Goal: Task Accomplishment & Management: Complete application form

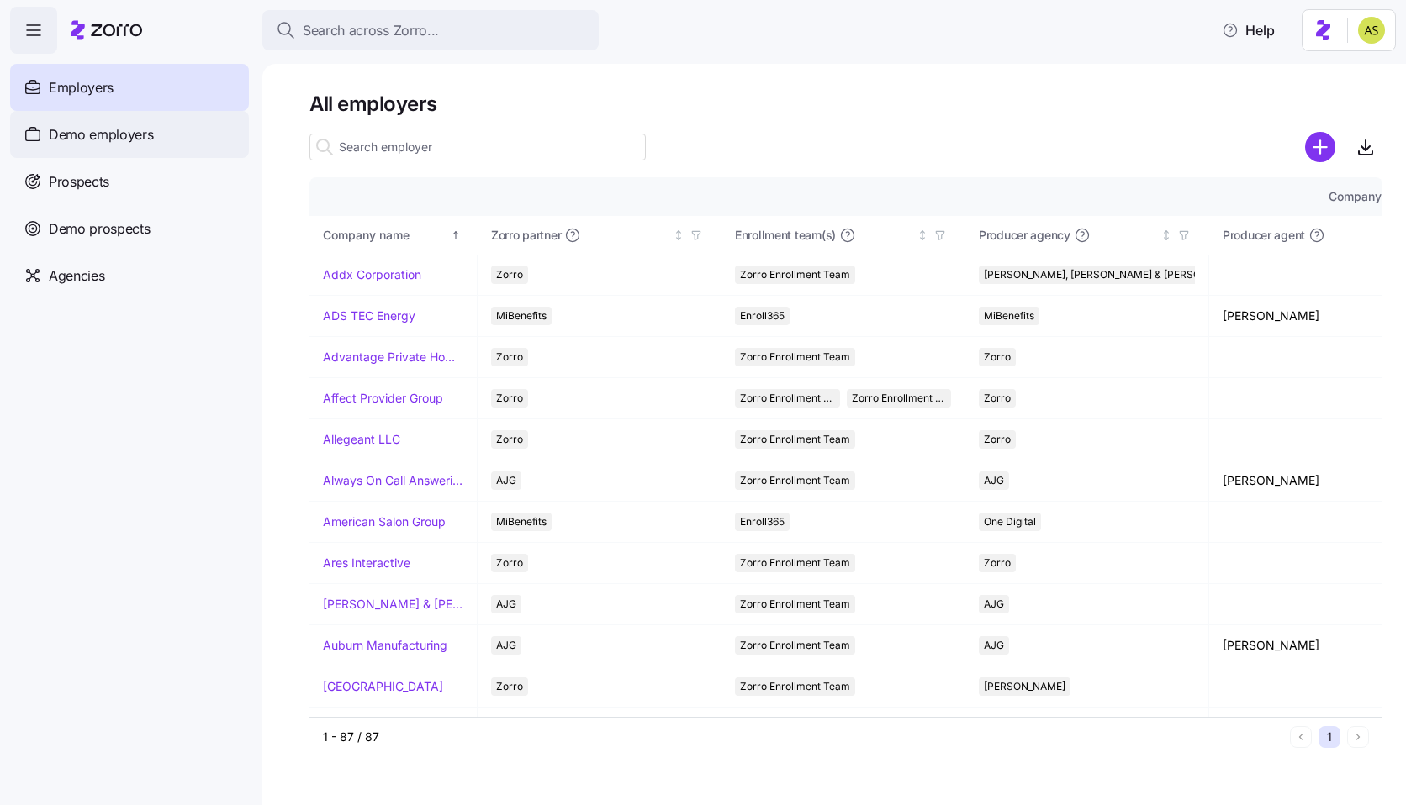
click at [191, 151] on div "Demo employers" at bounding box center [129, 134] width 239 height 47
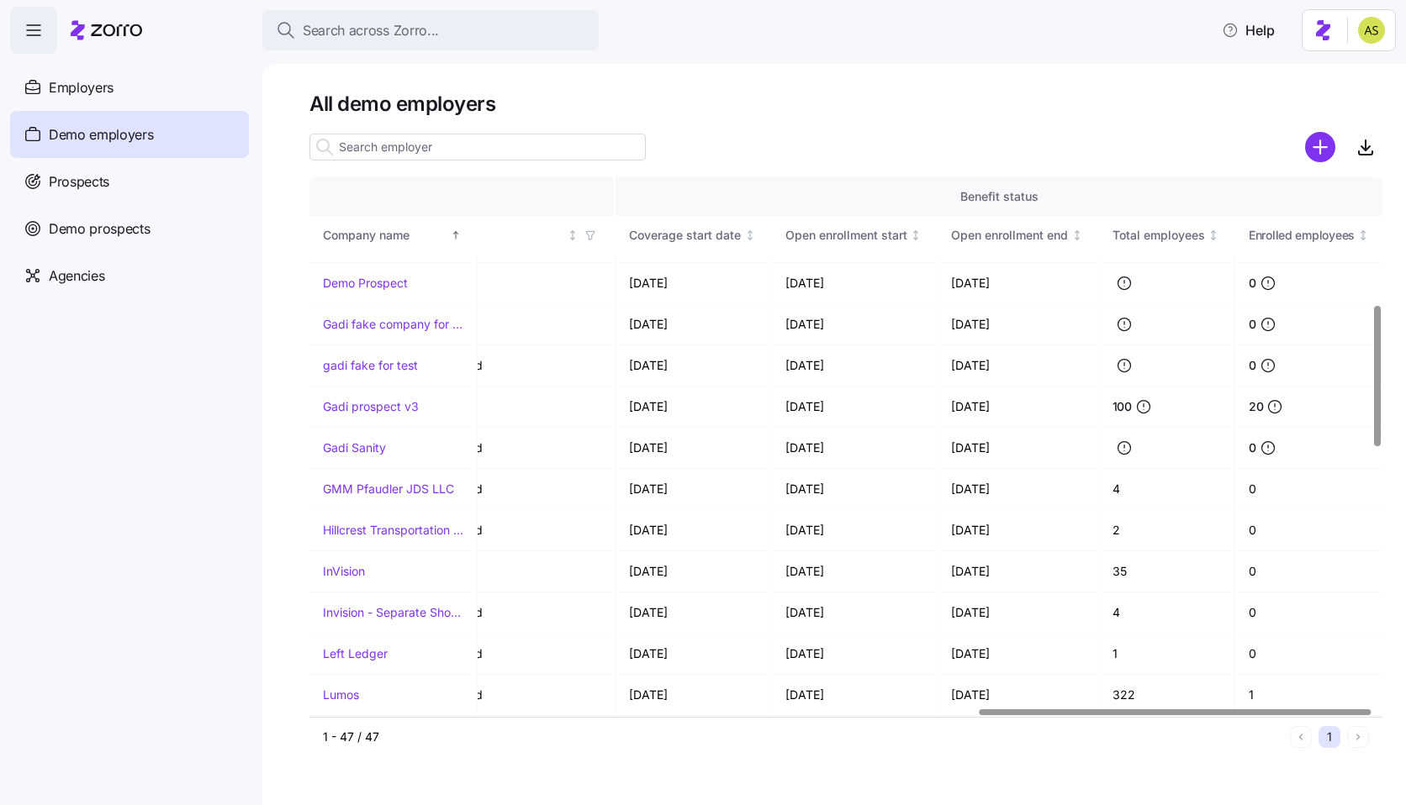
scroll to position [1168, 1829]
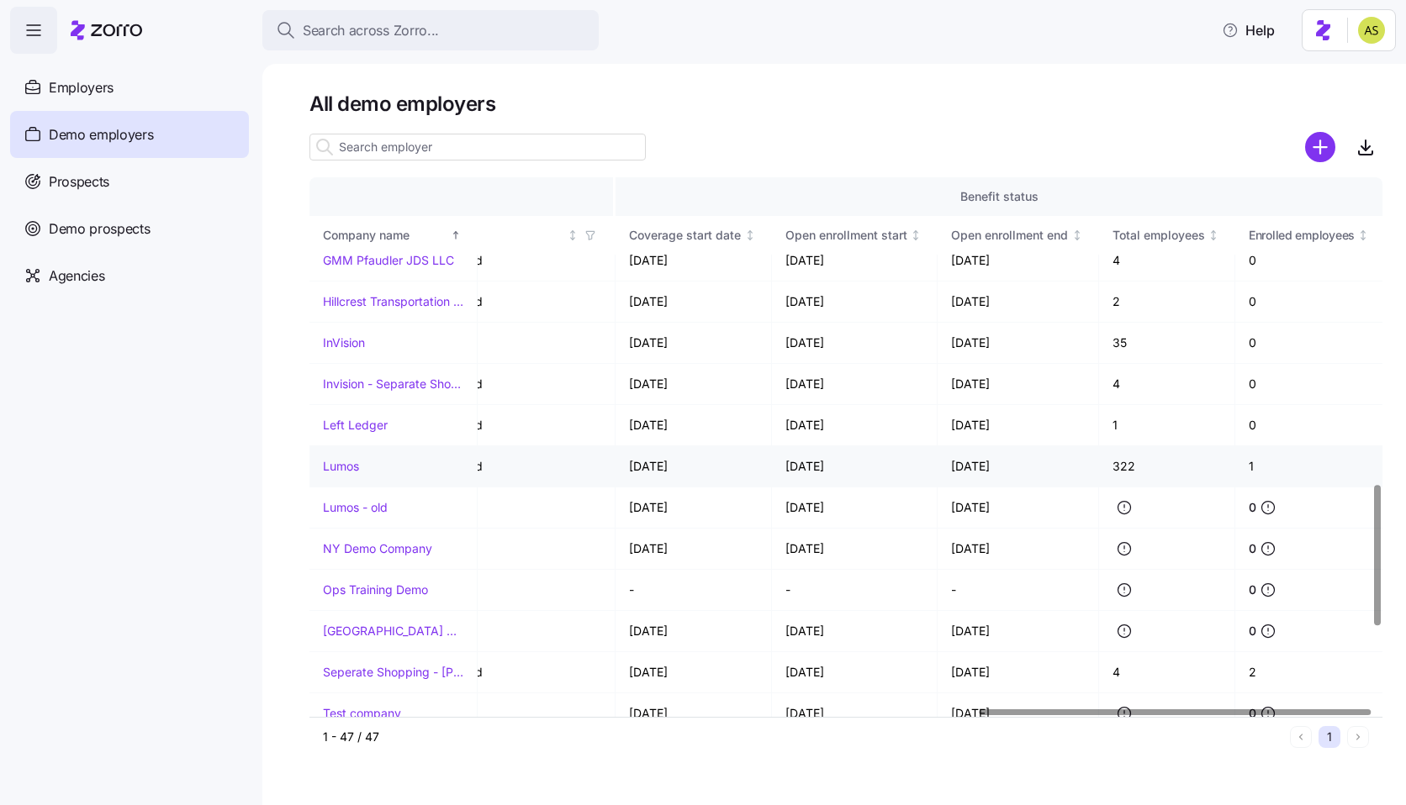
click at [346, 469] on link "Lumos" at bounding box center [341, 466] width 36 height 17
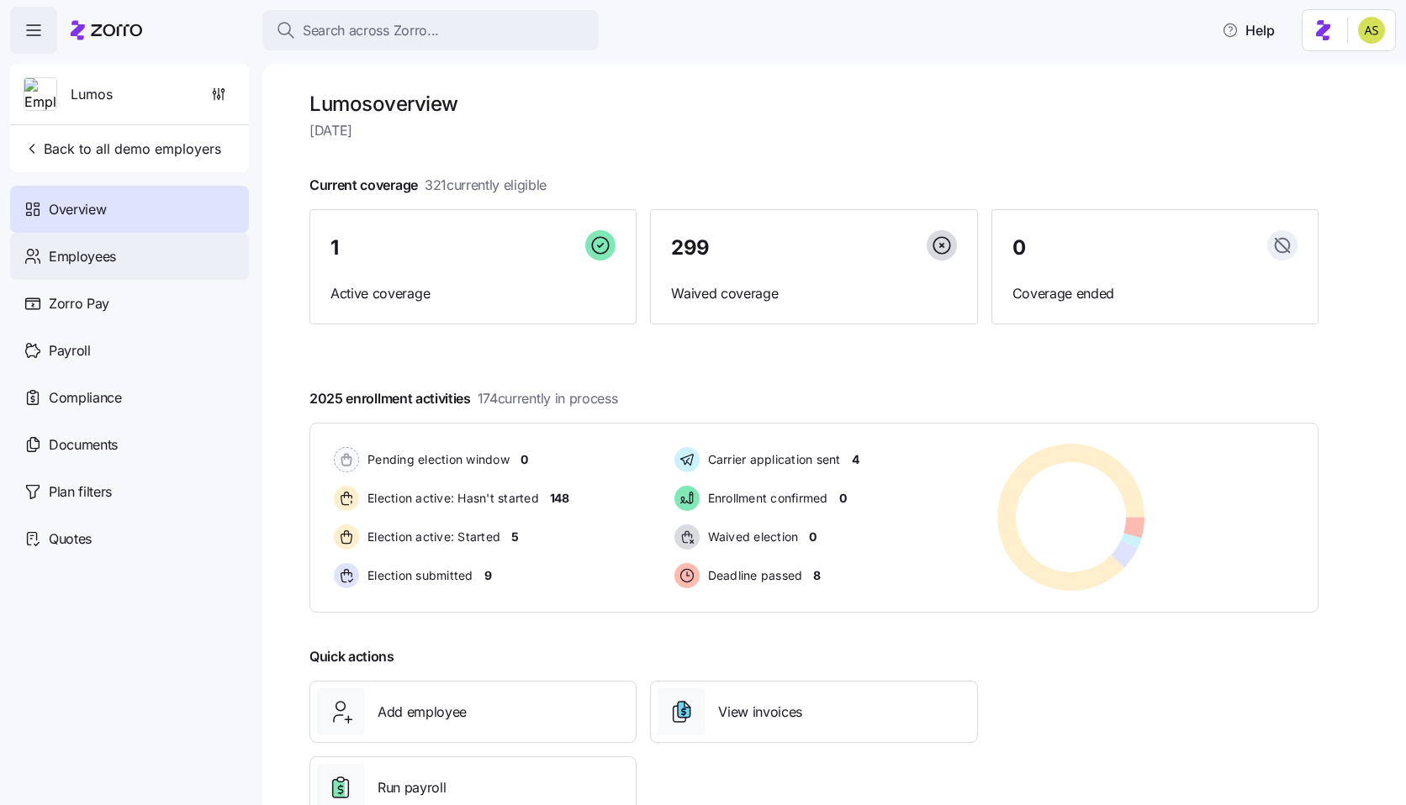
click at [124, 256] on div "Employees" at bounding box center [129, 256] width 239 height 47
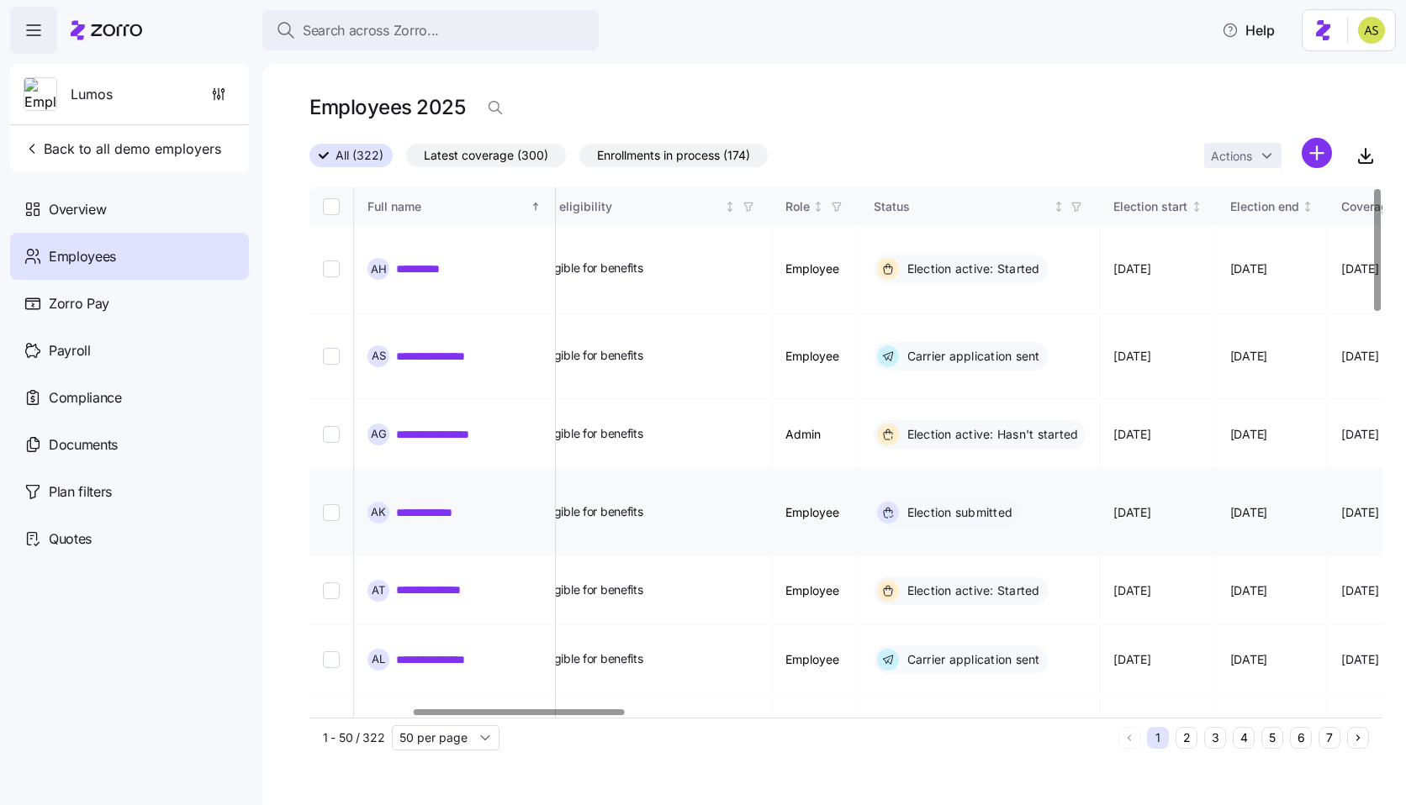
scroll to position [0, 947]
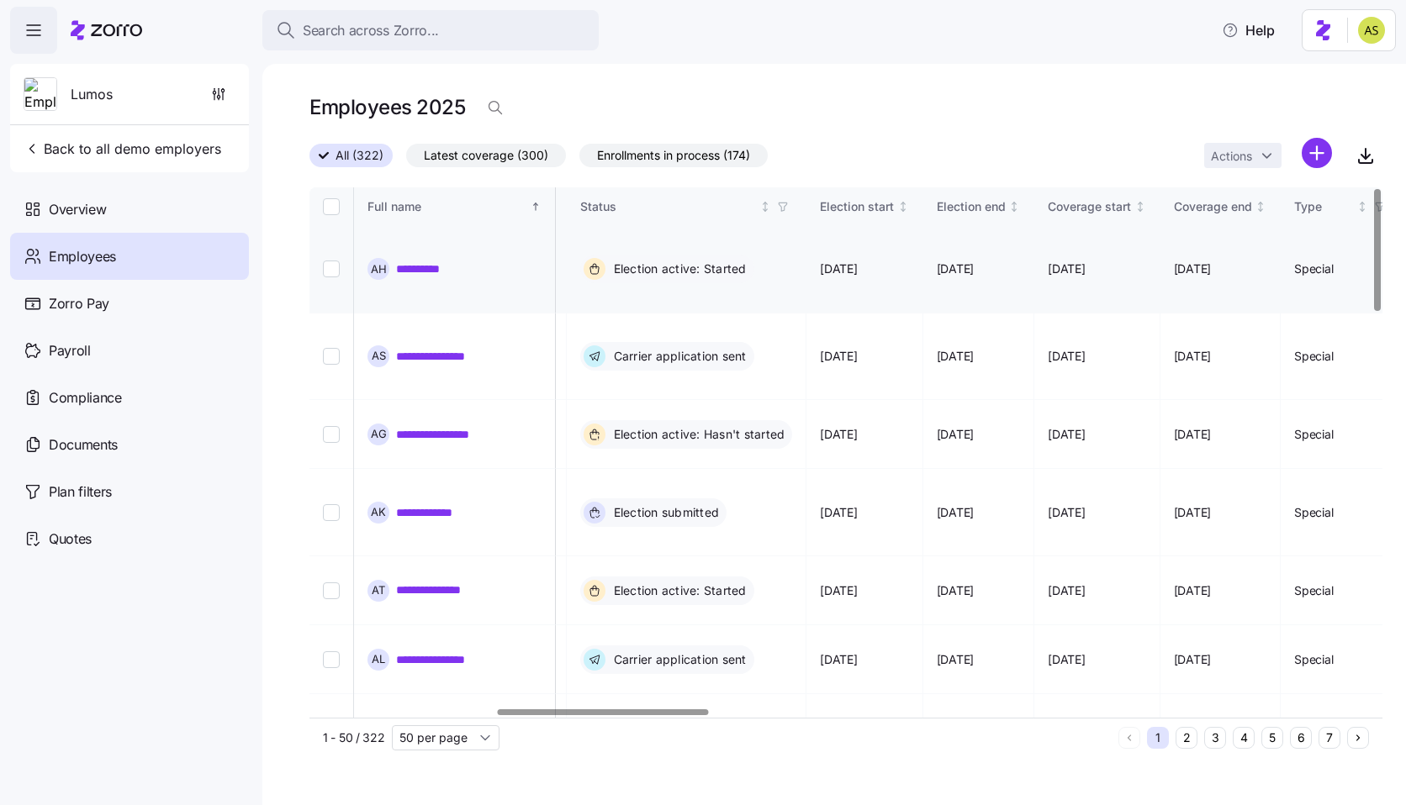
click at [329, 261] on input "Select record 1" at bounding box center [331, 269] width 17 height 17
checkbox input "true"
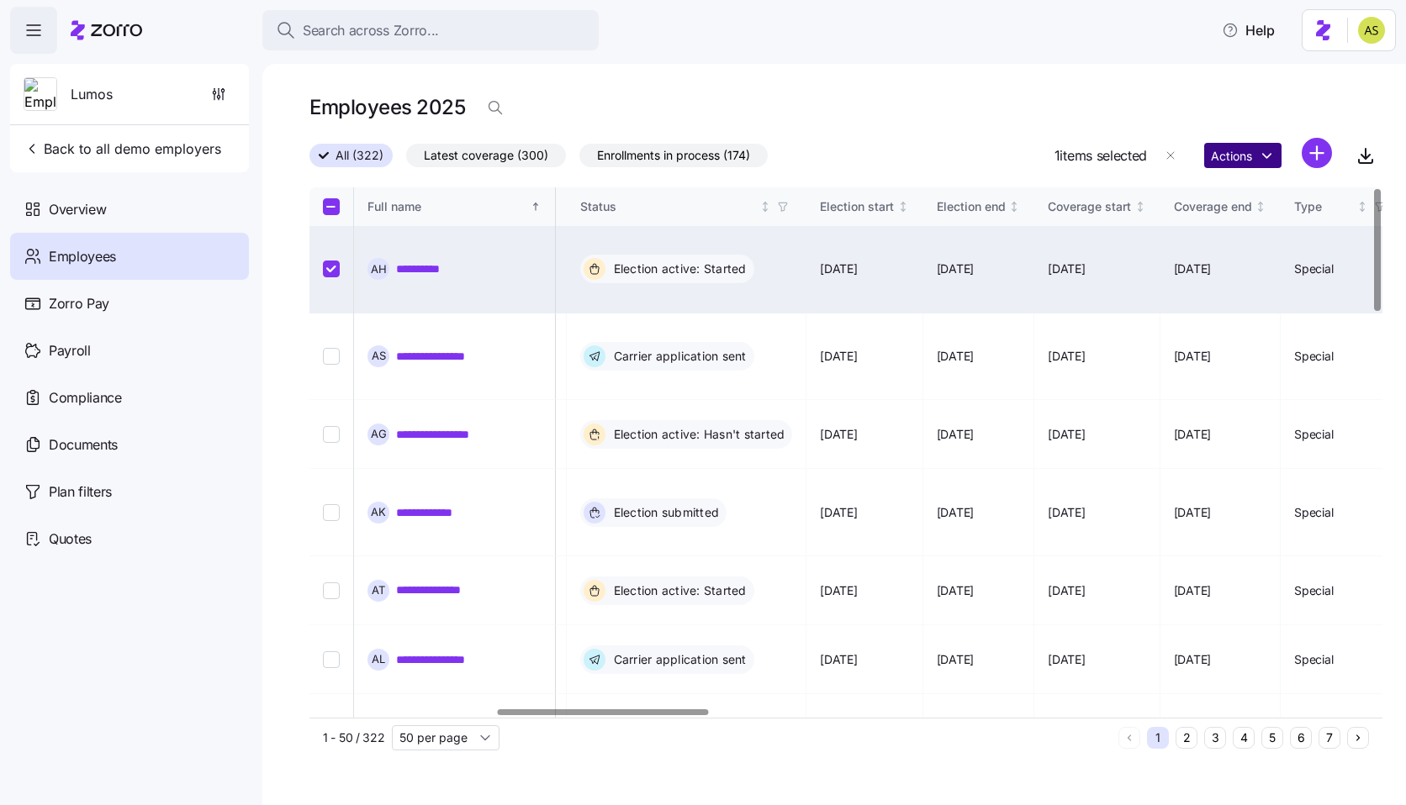
click at [1239, 158] on html "**********" at bounding box center [703, 397] width 1406 height 795
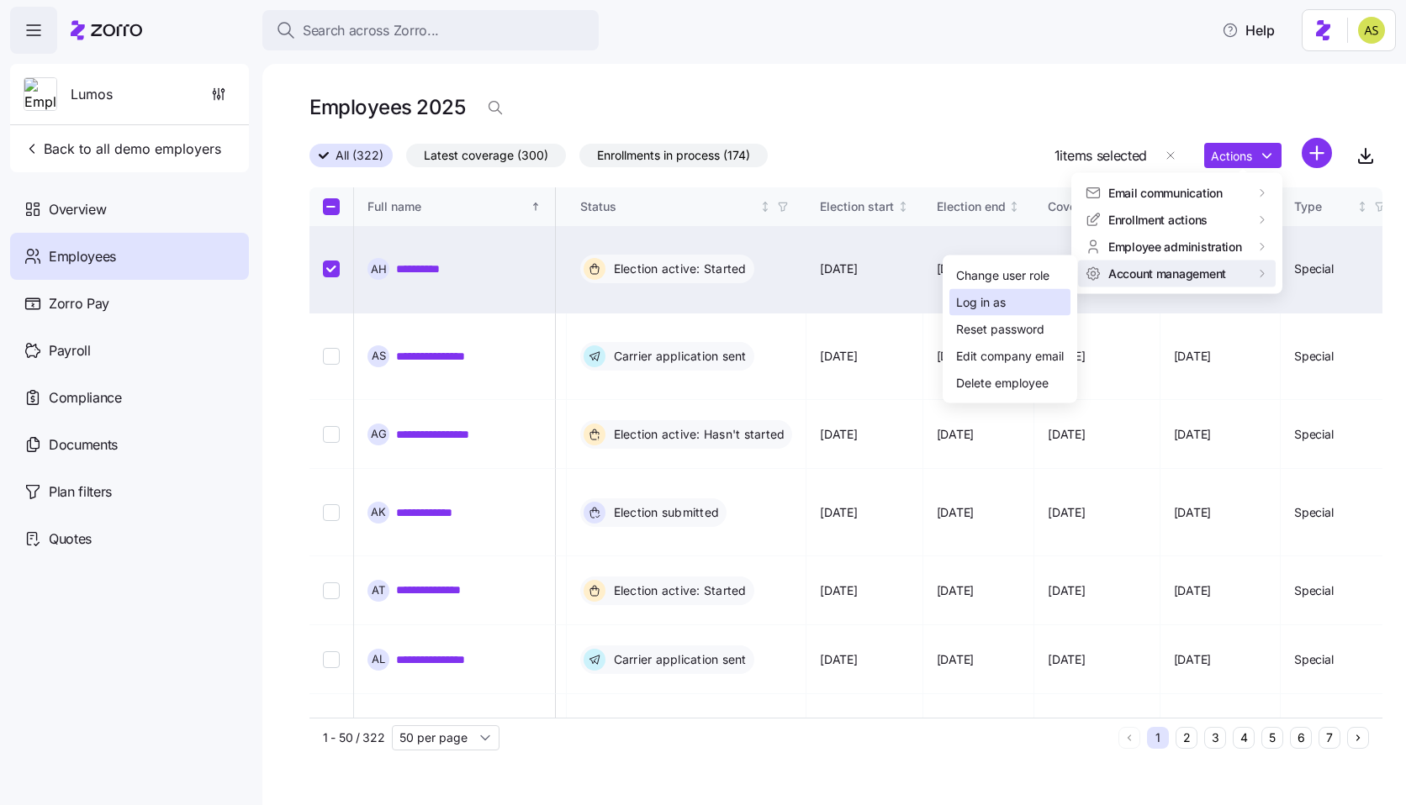
click at [1027, 299] on div "Log in as" at bounding box center [1009, 302] width 121 height 27
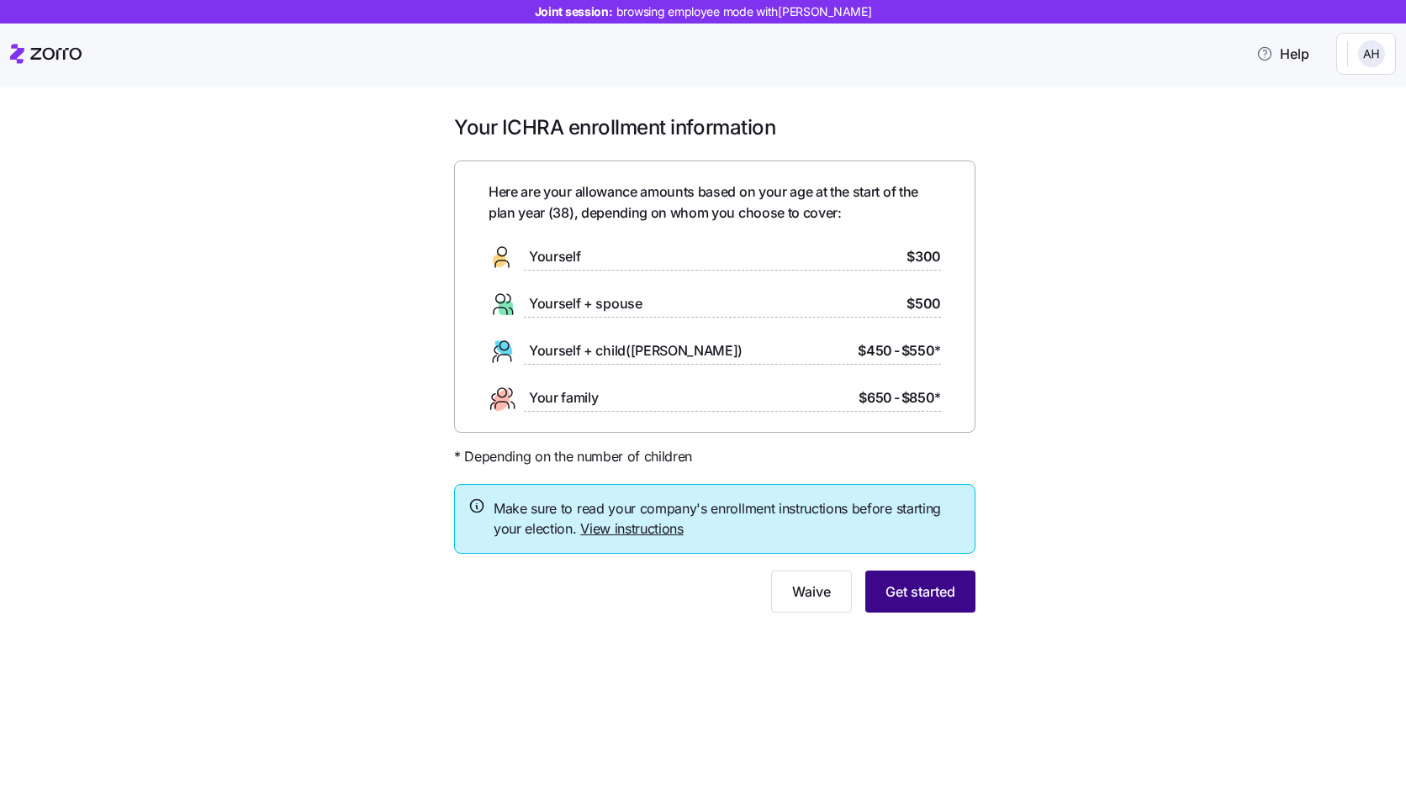
click at [924, 576] on button "Get started" at bounding box center [920, 592] width 110 height 42
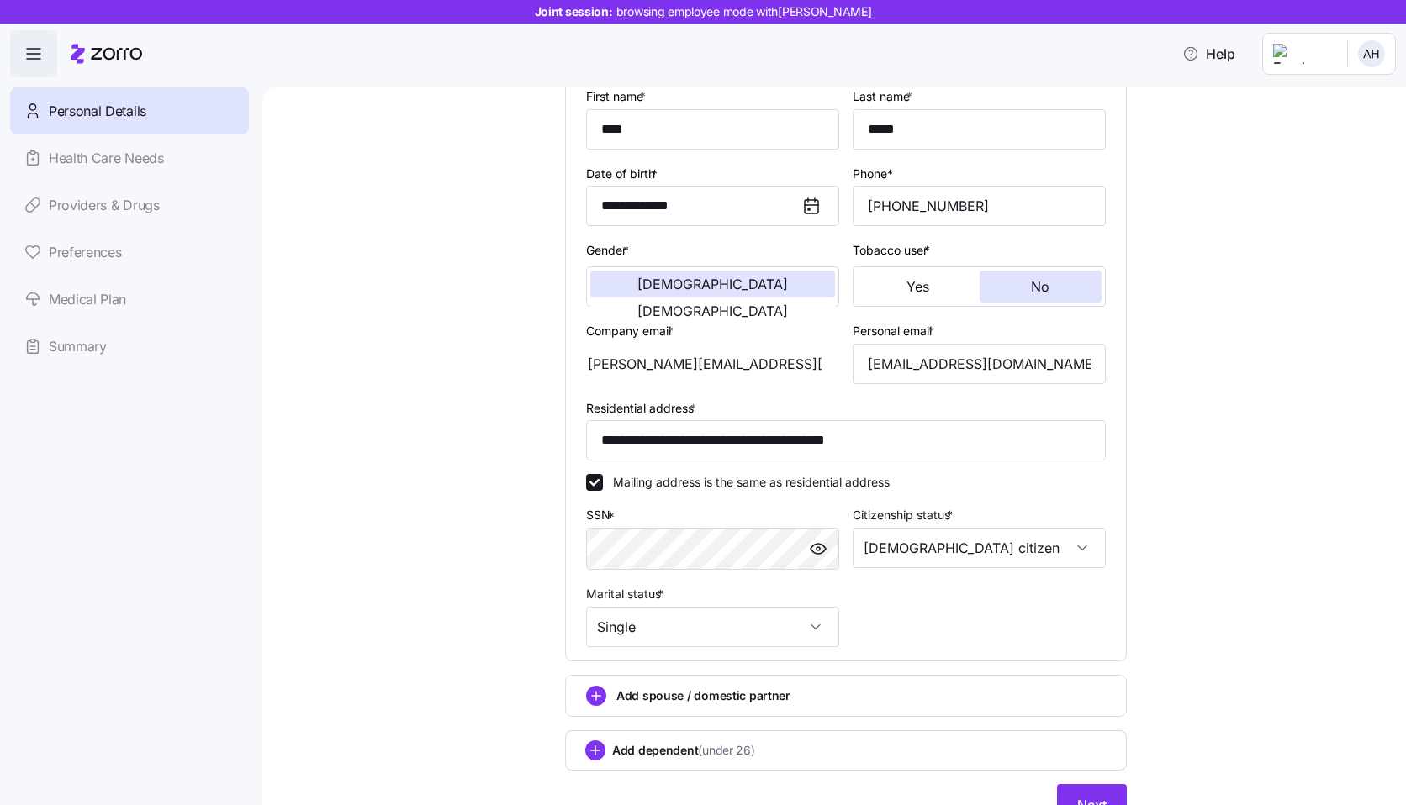
scroll to position [262, 0]
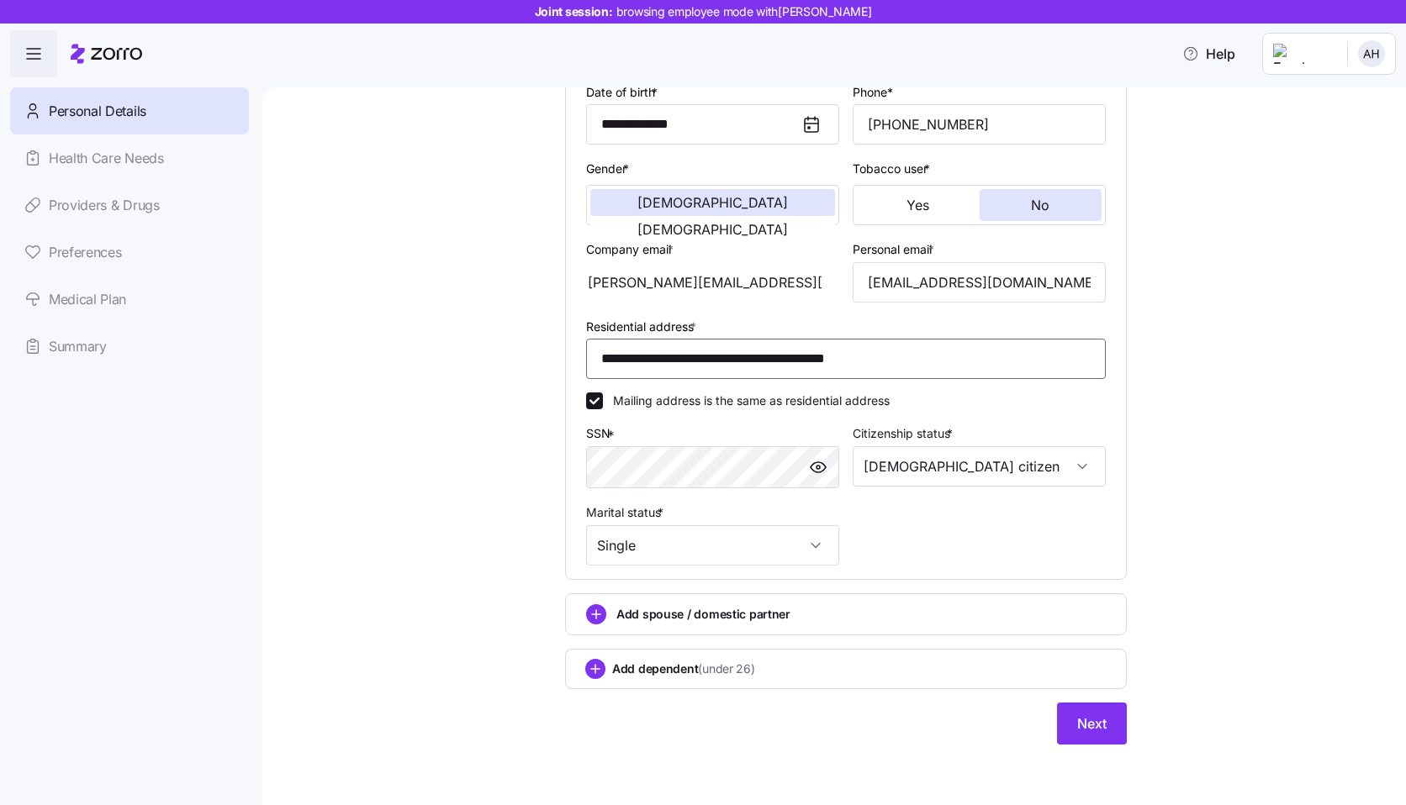
click at [940, 364] on input "**********" at bounding box center [846, 359] width 520 height 40
type input "**********"
click at [1146, 555] on div "**********" at bounding box center [845, 310] width 1073 height 910
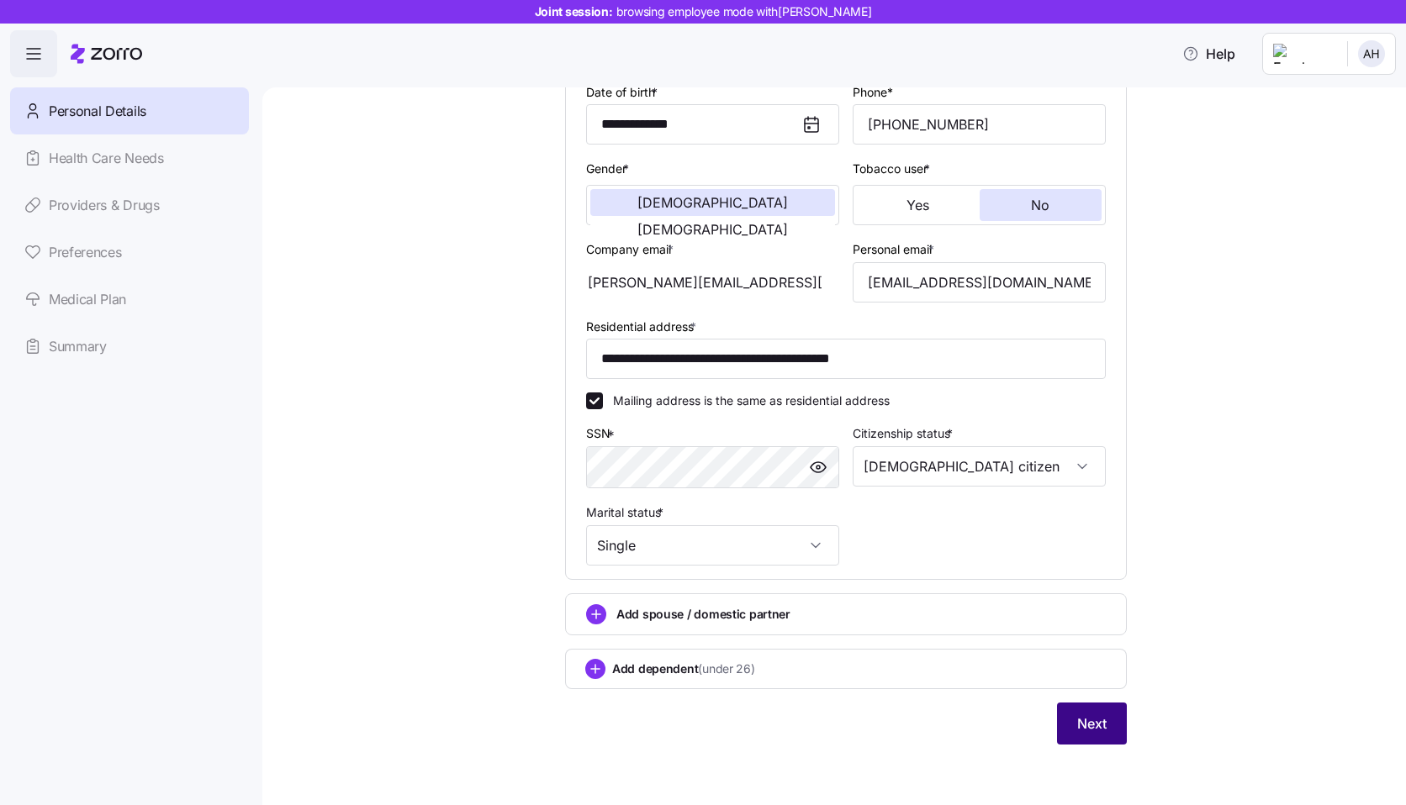
click at [1097, 728] on span "Next" at bounding box center [1091, 724] width 29 height 20
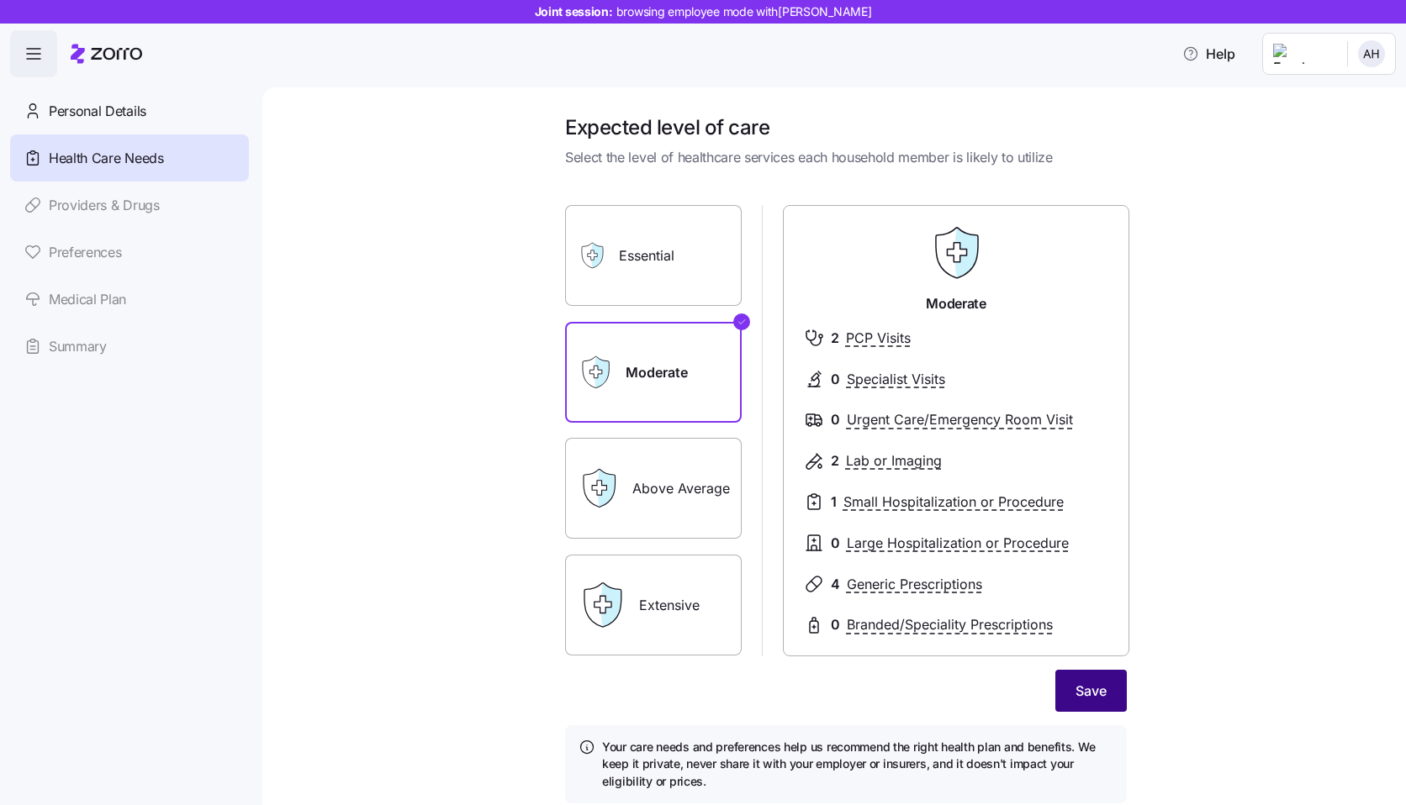
click at [1096, 673] on button "Save" at bounding box center [1090, 691] width 71 height 42
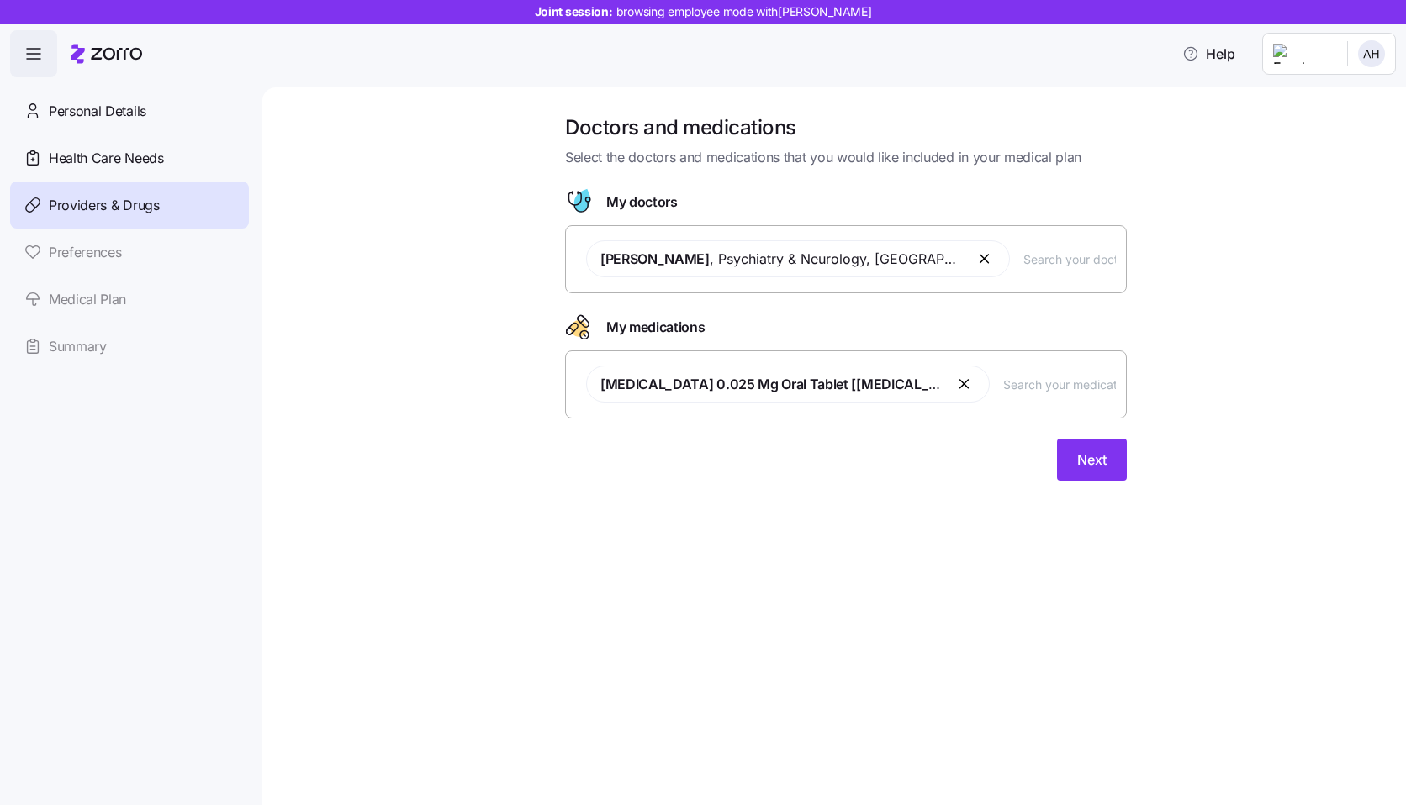
click at [975, 258] on button "button" at bounding box center [985, 259] width 20 height 20
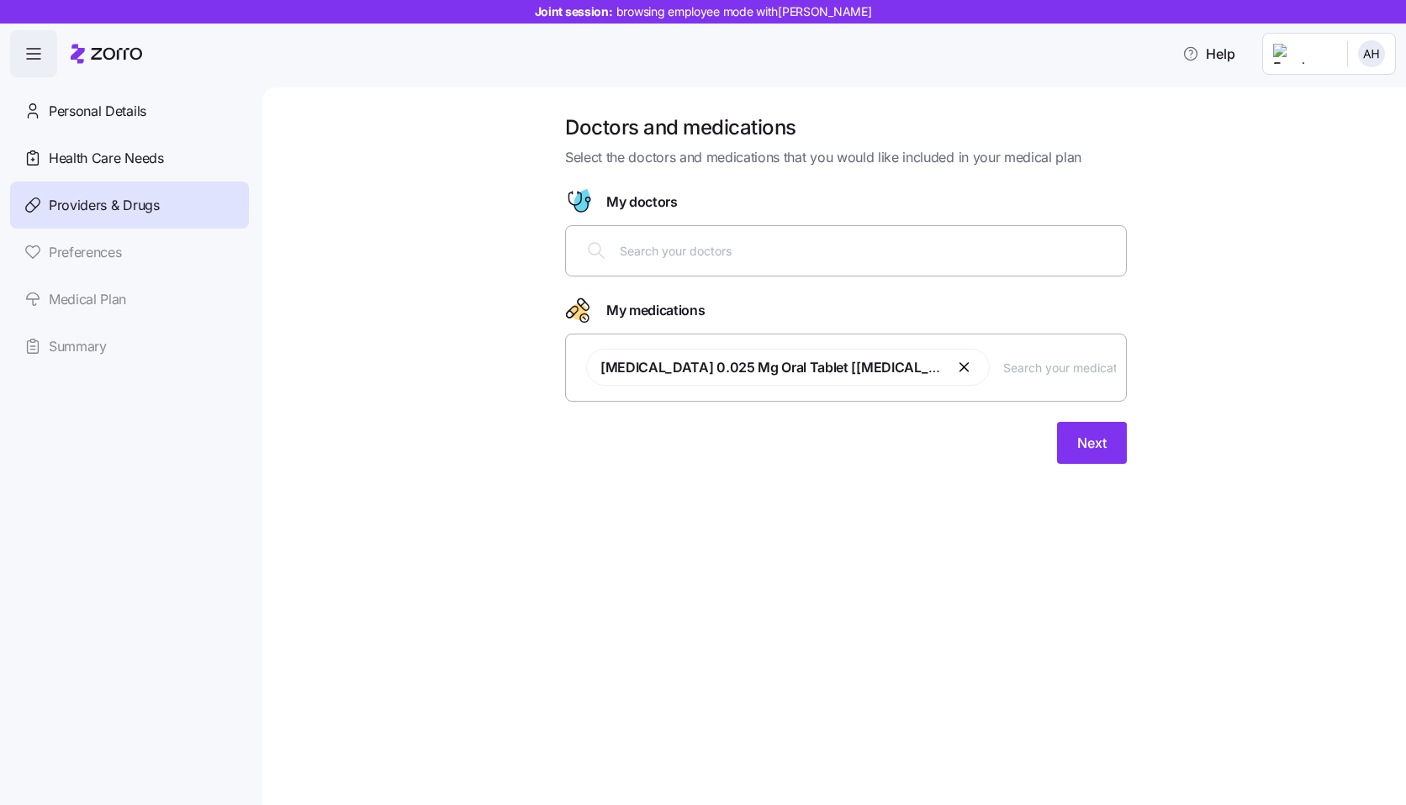
click at [865, 262] on div at bounding box center [846, 250] width 540 height 40
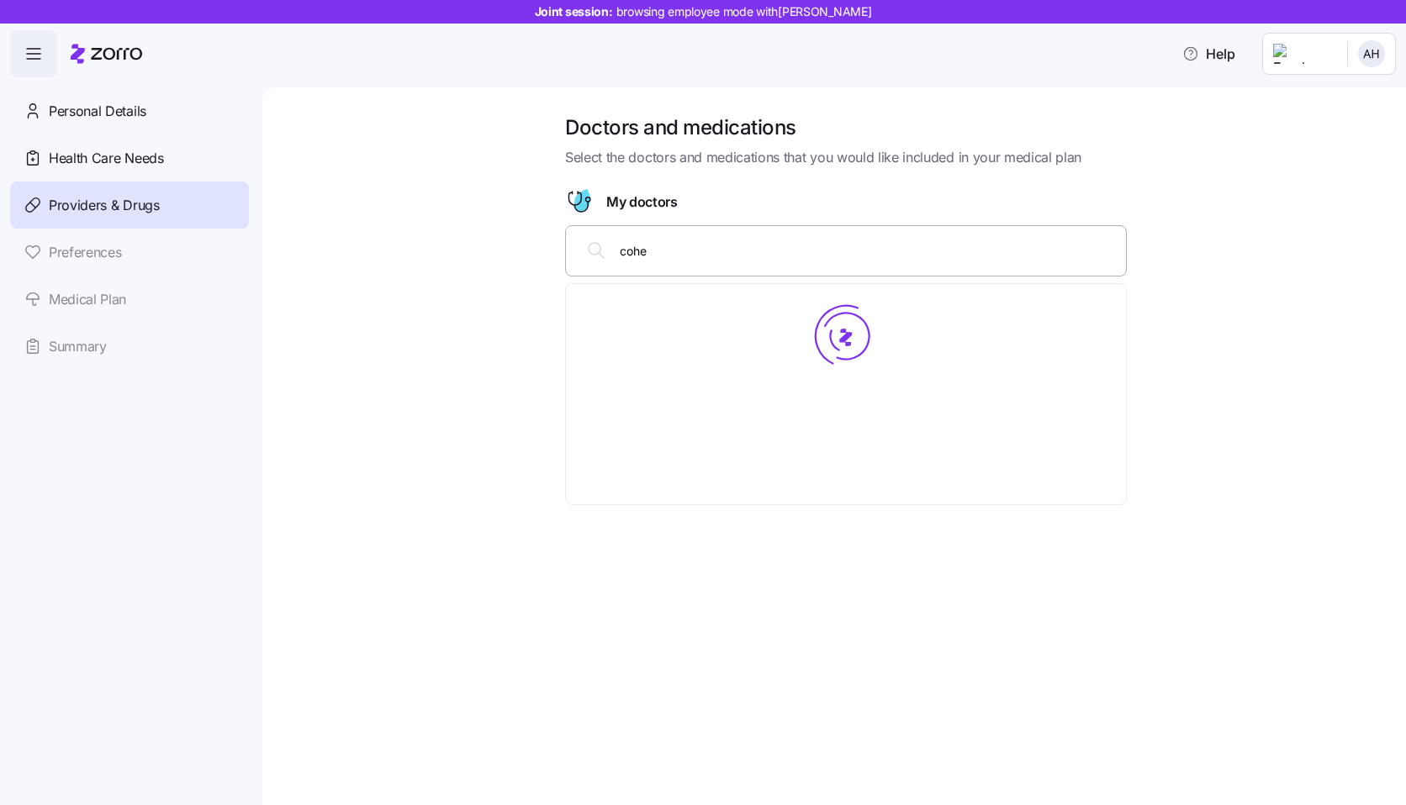
type input "cohen"
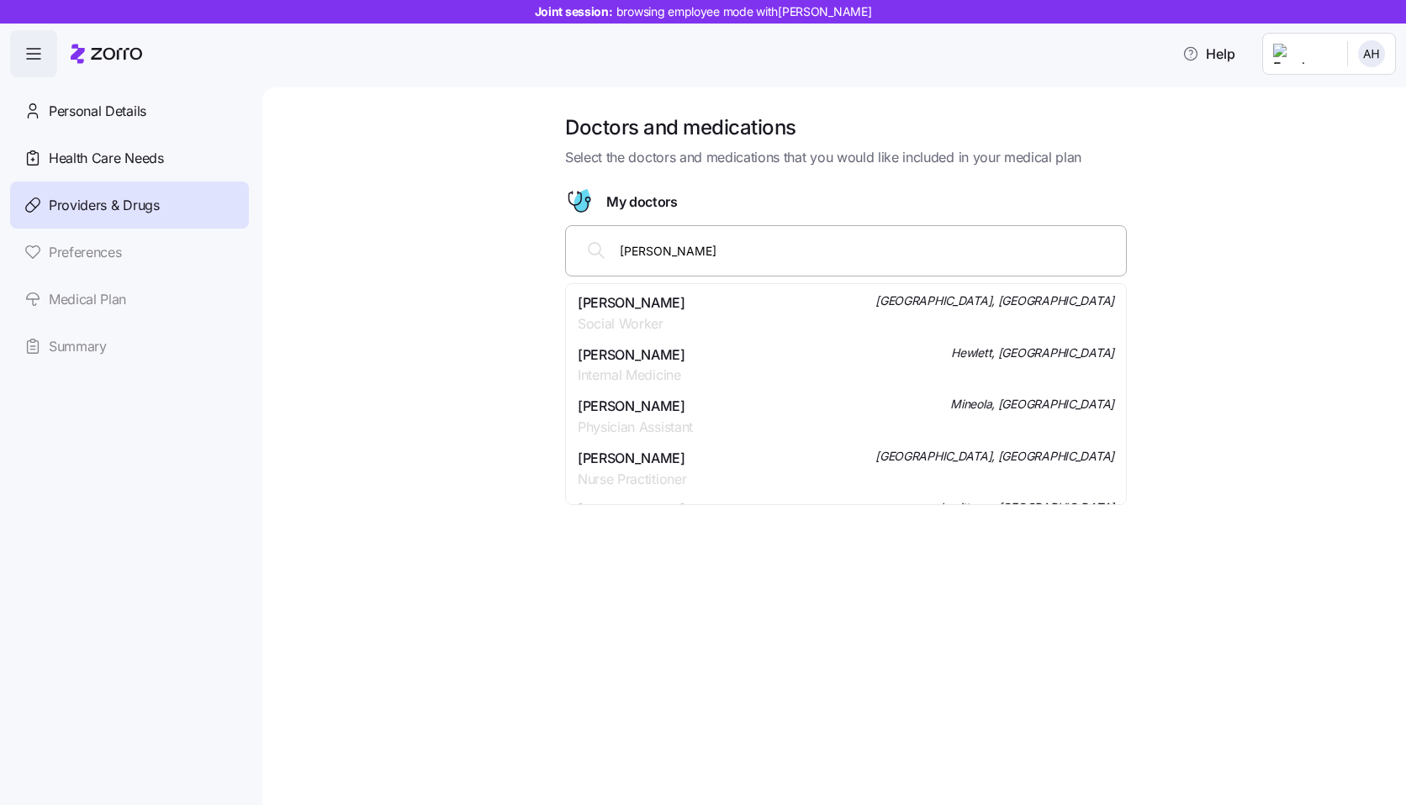
click at [694, 369] on div "Daniel H Cohen Internal Medicine Hewlett, NY" at bounding box center [846, 366] width 536 height 42
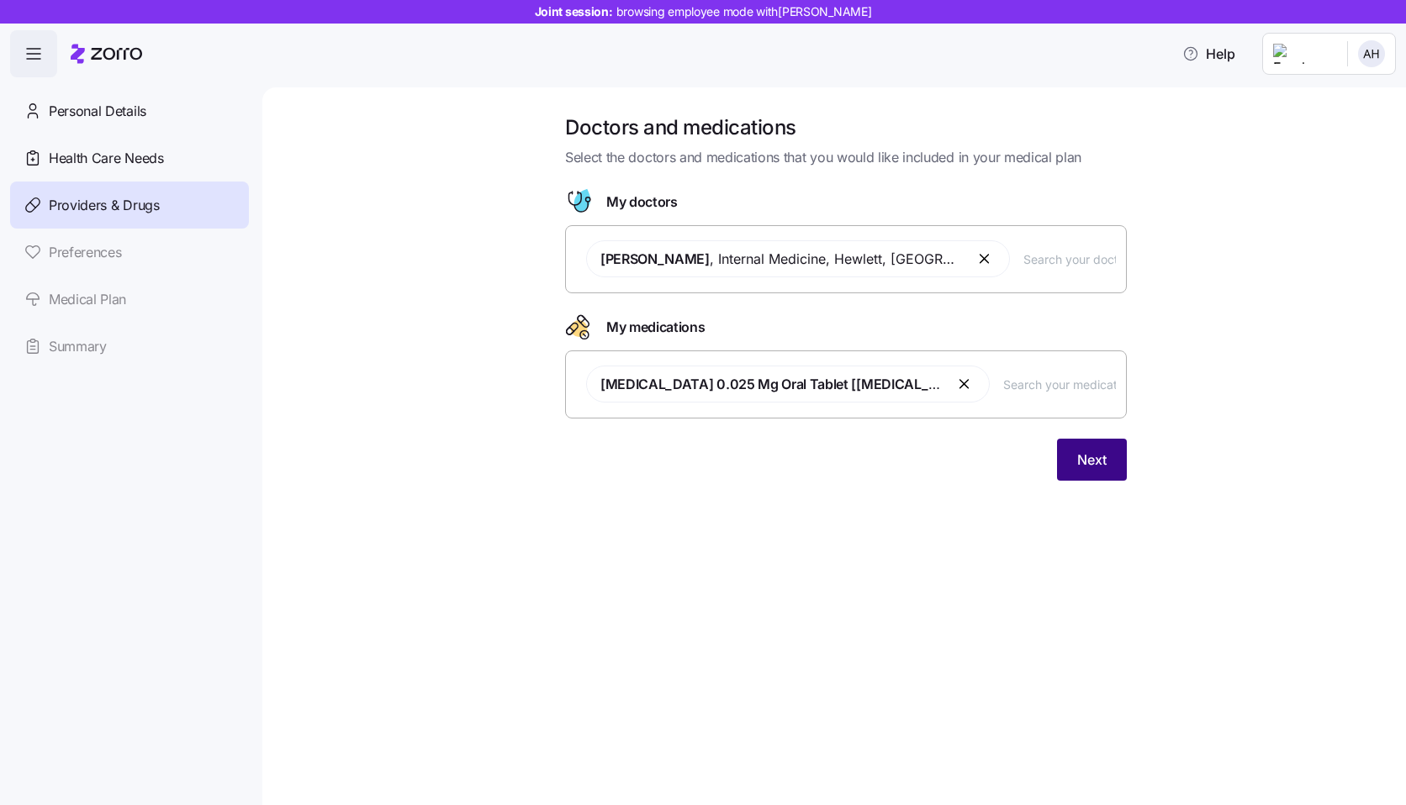
click at [1091, 462] on span "Next" at bounding box center [1091, 460] width 29 height 20
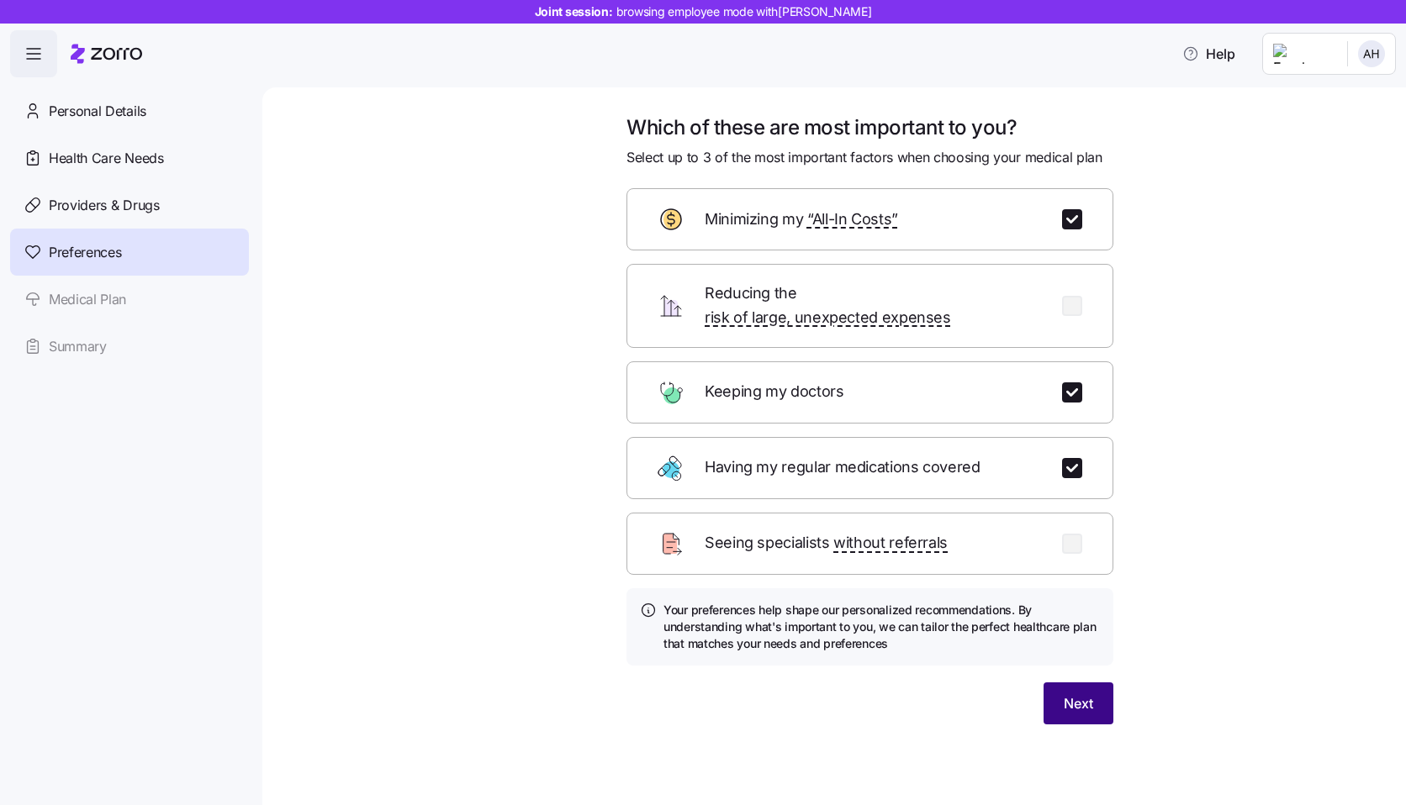
click at [1088, 694] on span "Next" at bounding box center [1077, 704] width 29 height 20
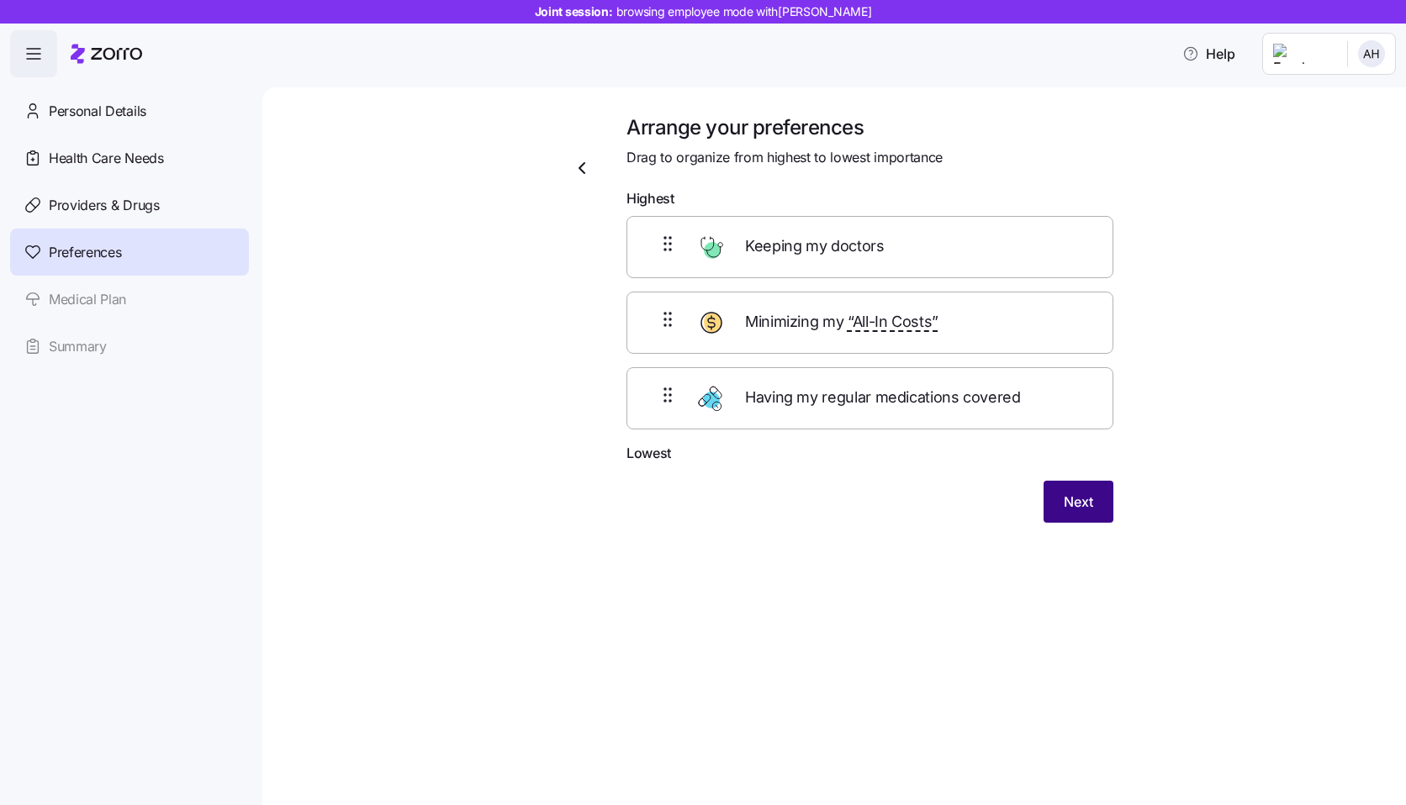
click at [1099, 489] on button "Next" at bounding box center [1078, 502] width 70 height 42
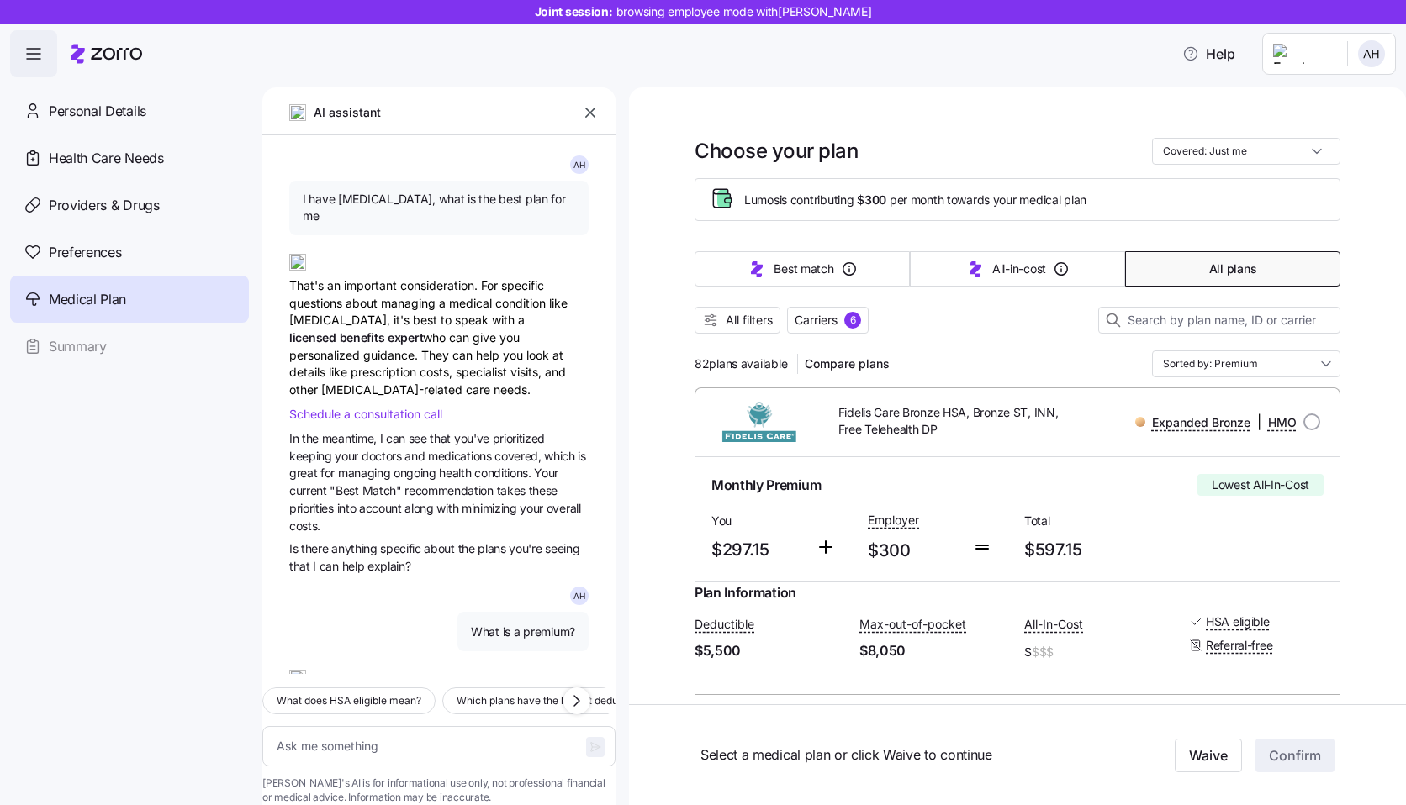
scroll to position [283, 0]
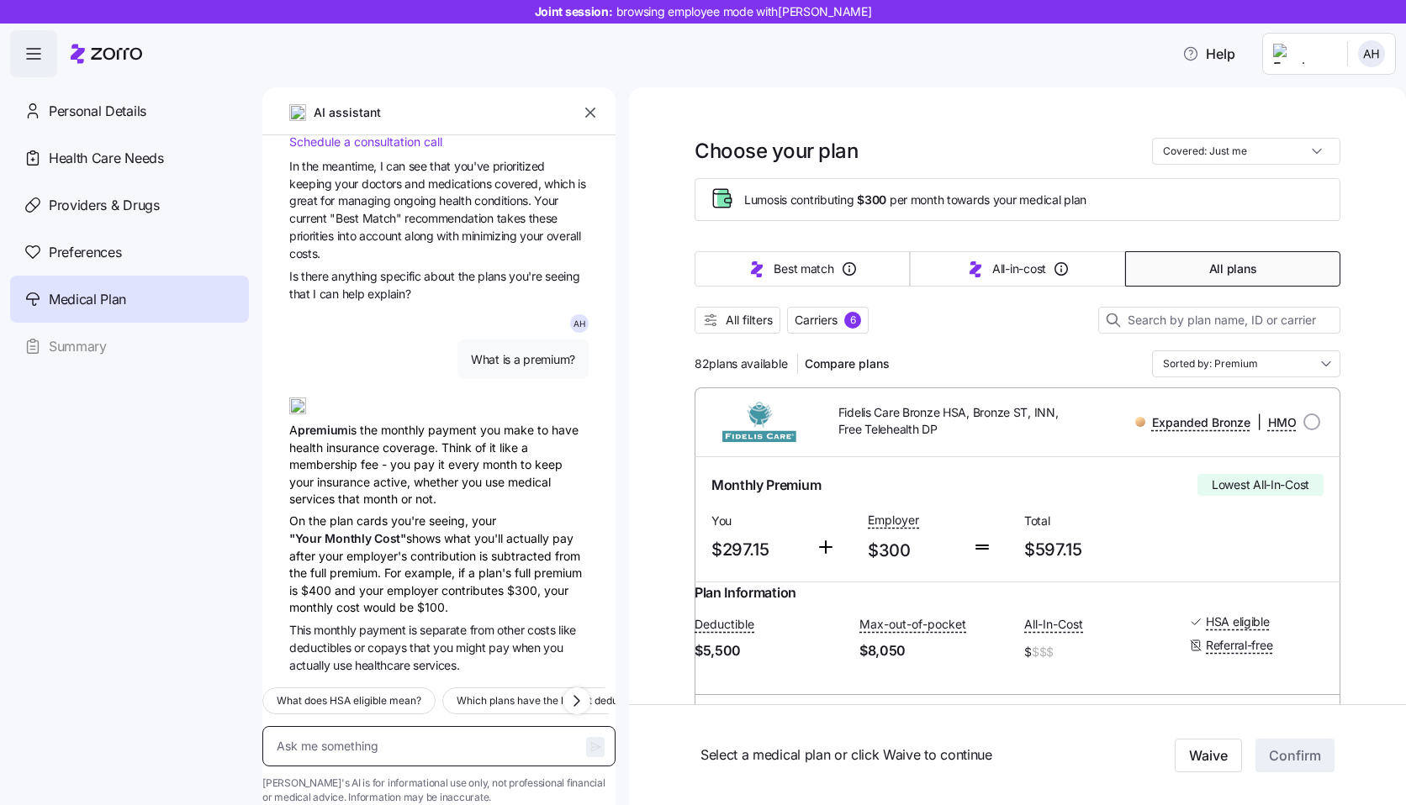
click at [384, 726] on textarea at bounding box center [438, 746] width 353 height 40
paste textarea "How does my portion of the premium affect my payroll?"
type textarea "x"
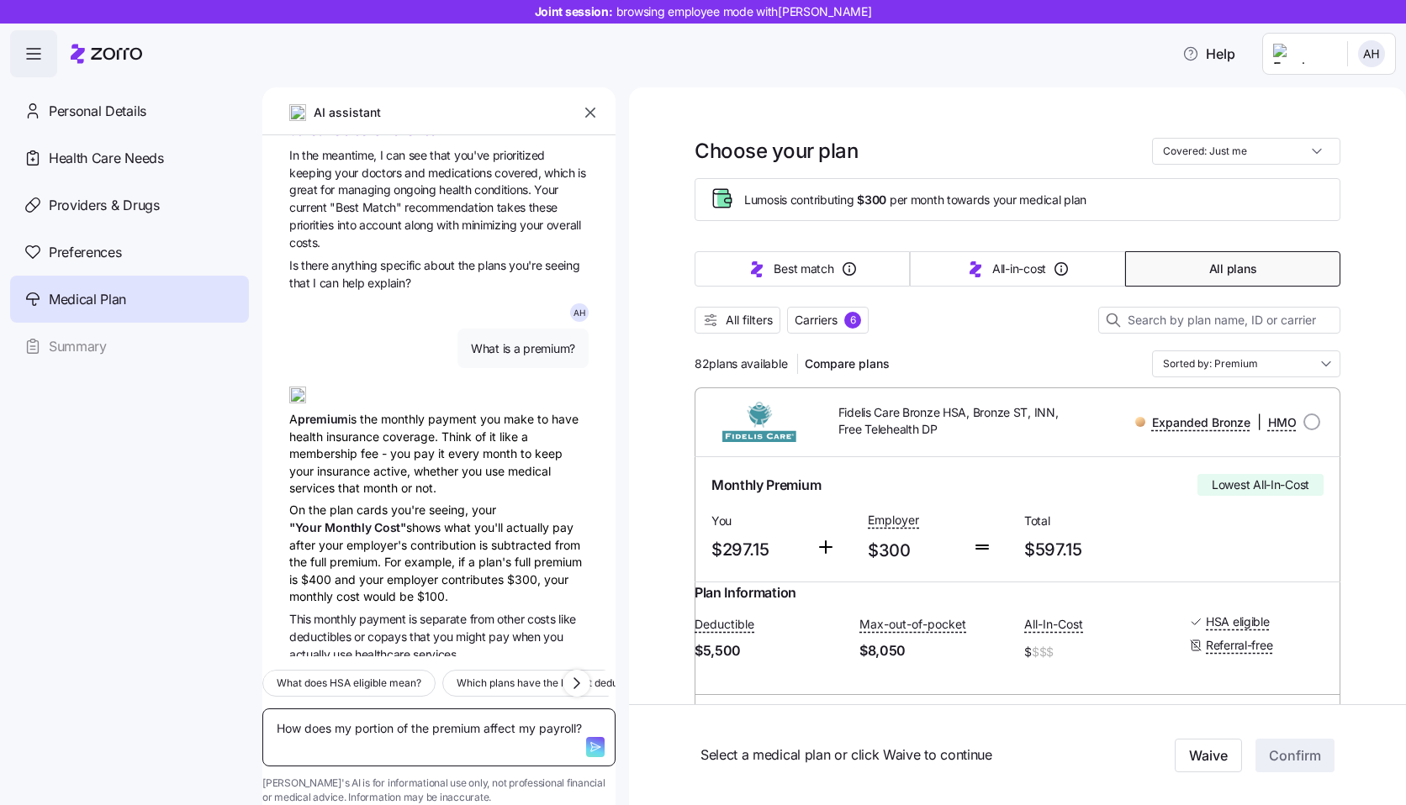
scroll to position [301, 0]
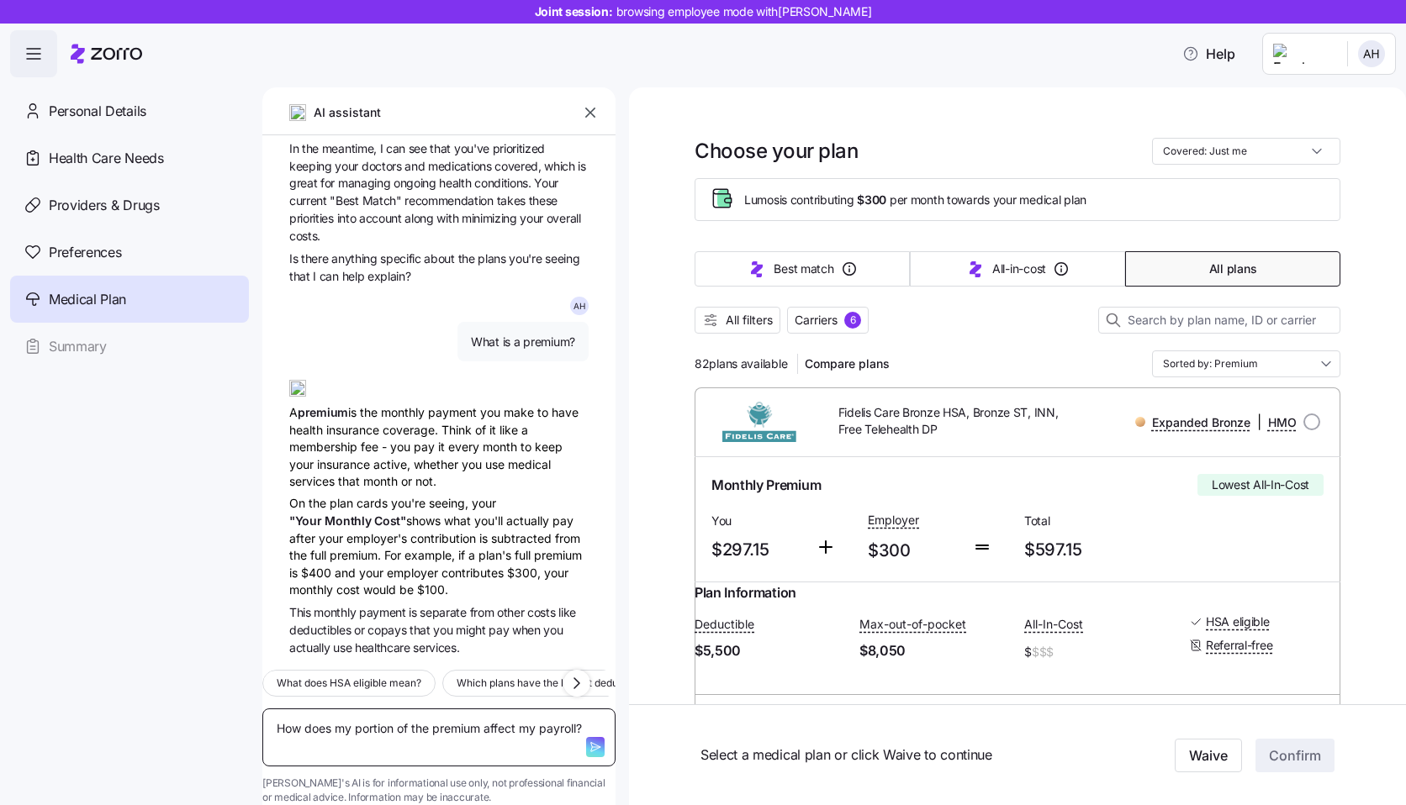
type textarea "How does my portion of the premium affect my payroll?"
type textarea "x"
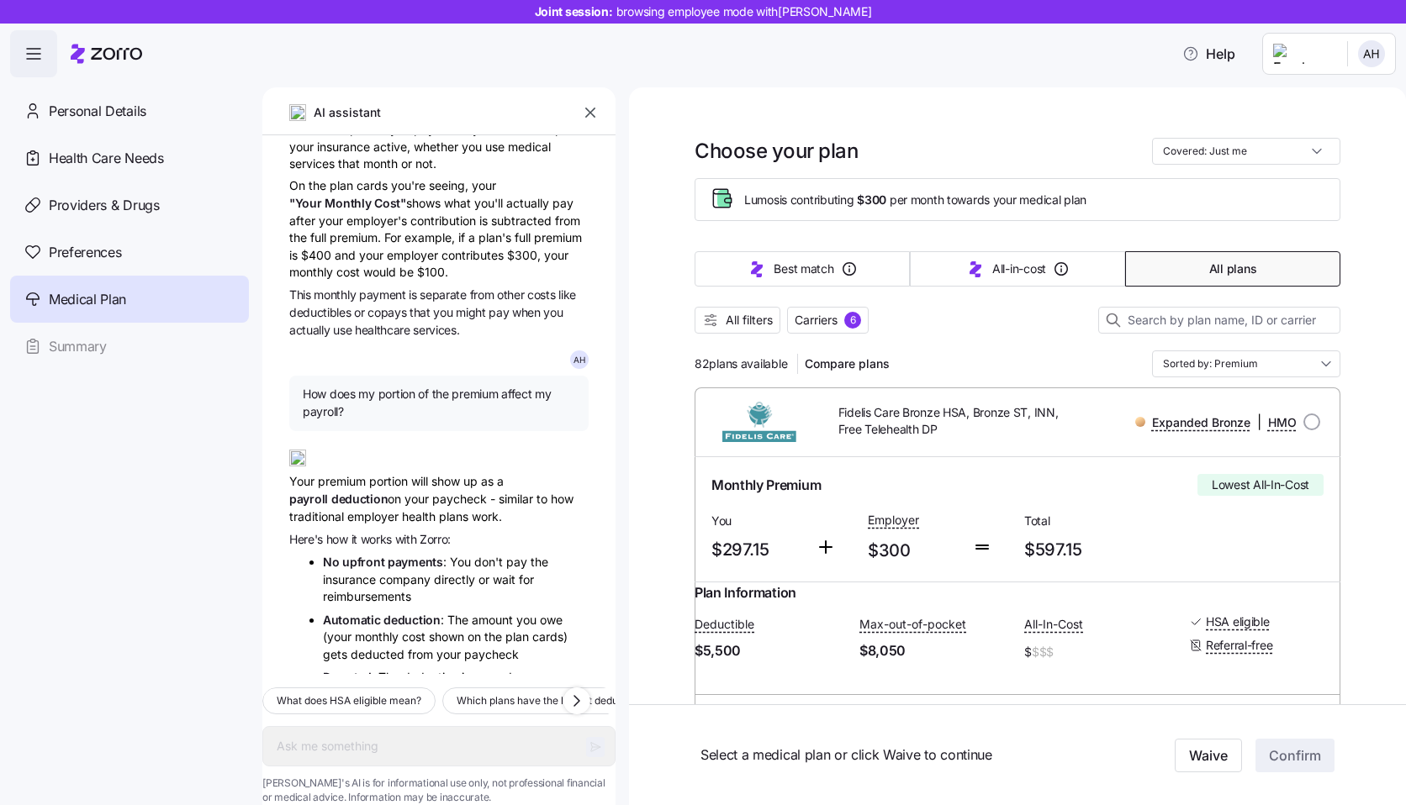
scroll to position [648, 0]
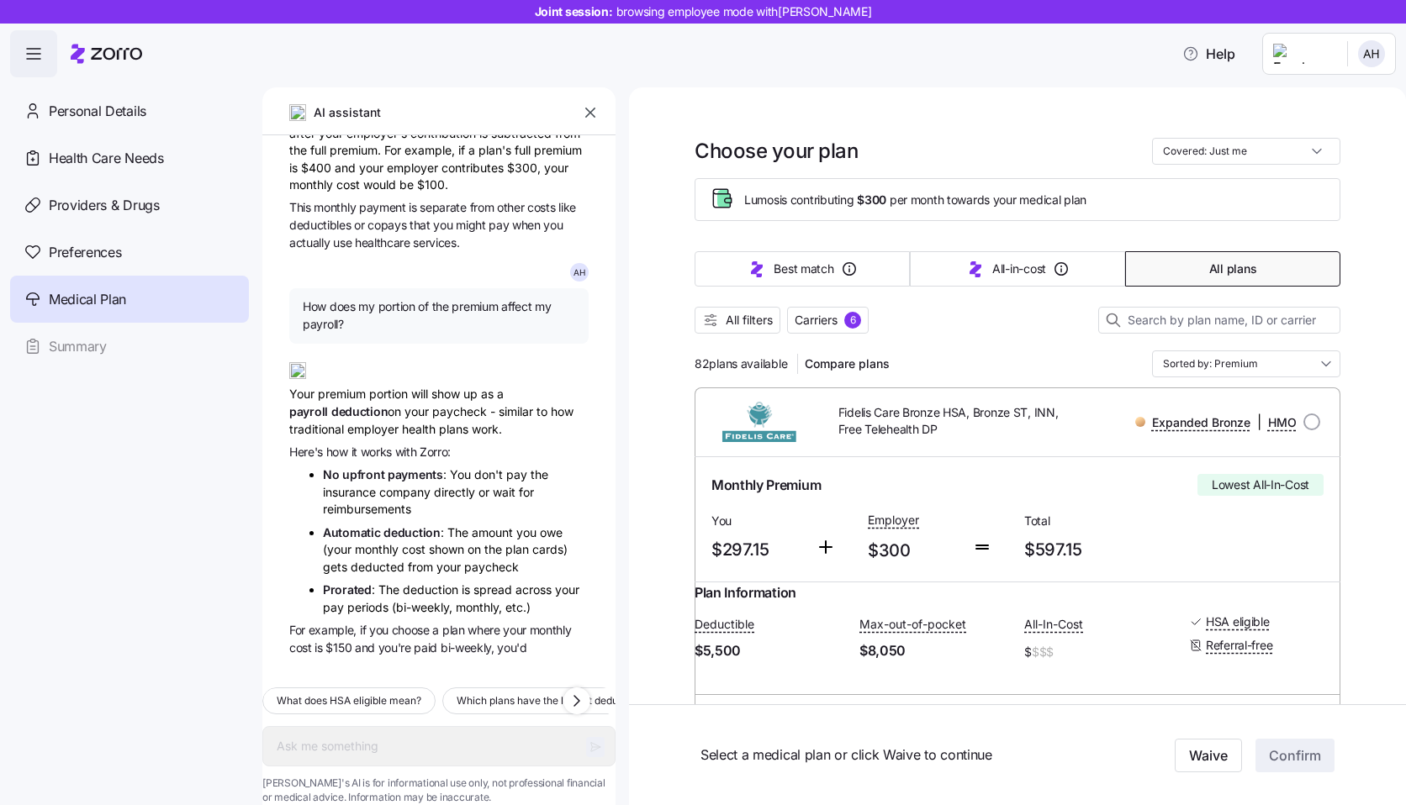
type textarea "x"
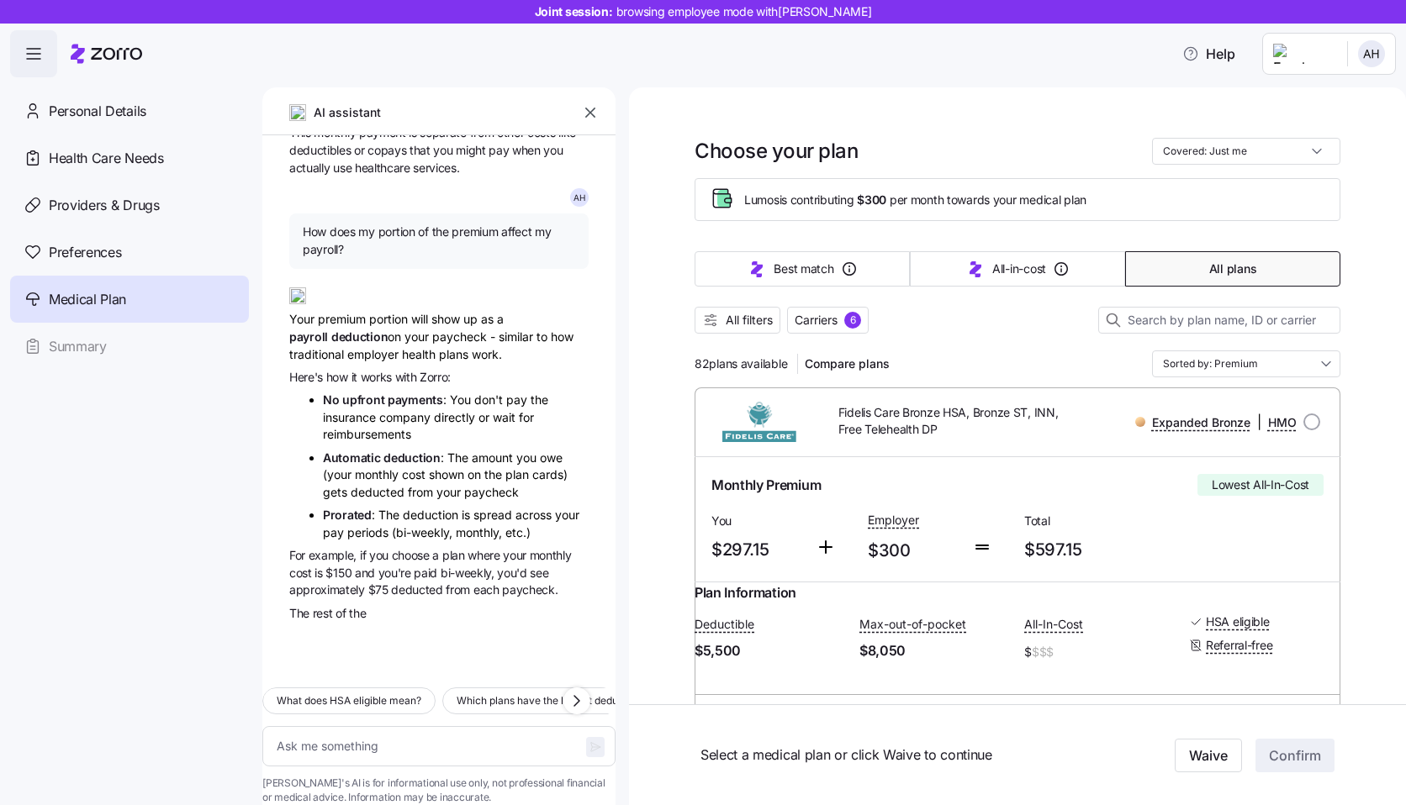
scroll to position [781, 0]
